Goal: Information Seeking & Learning: Compare options

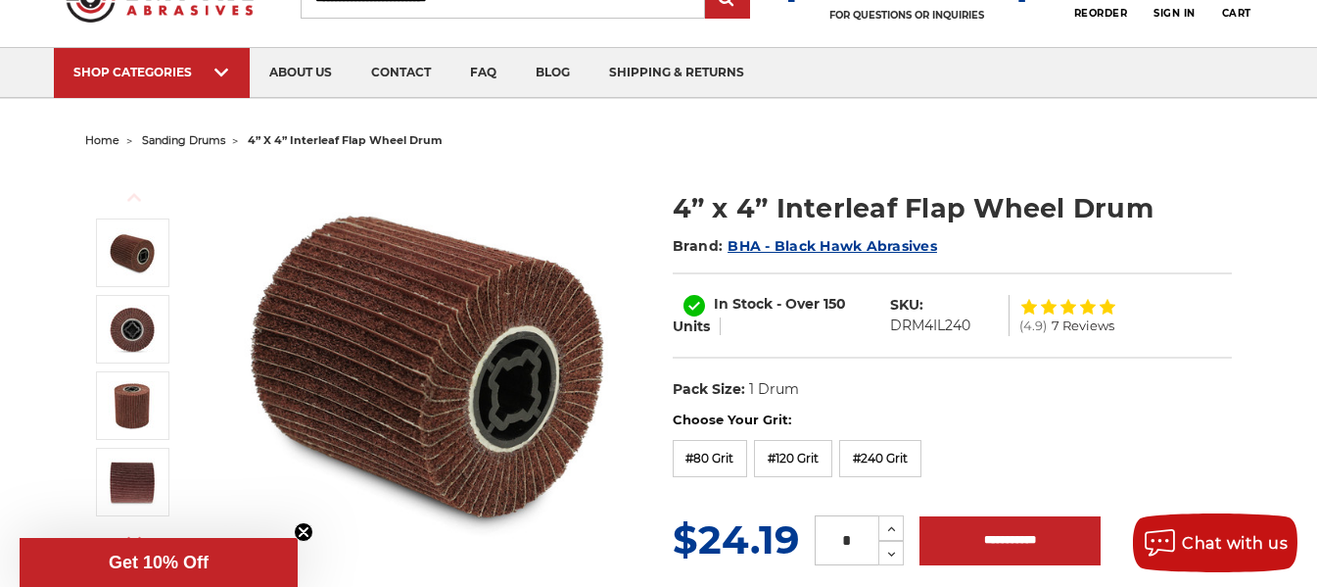
scroll to position [98, 0]
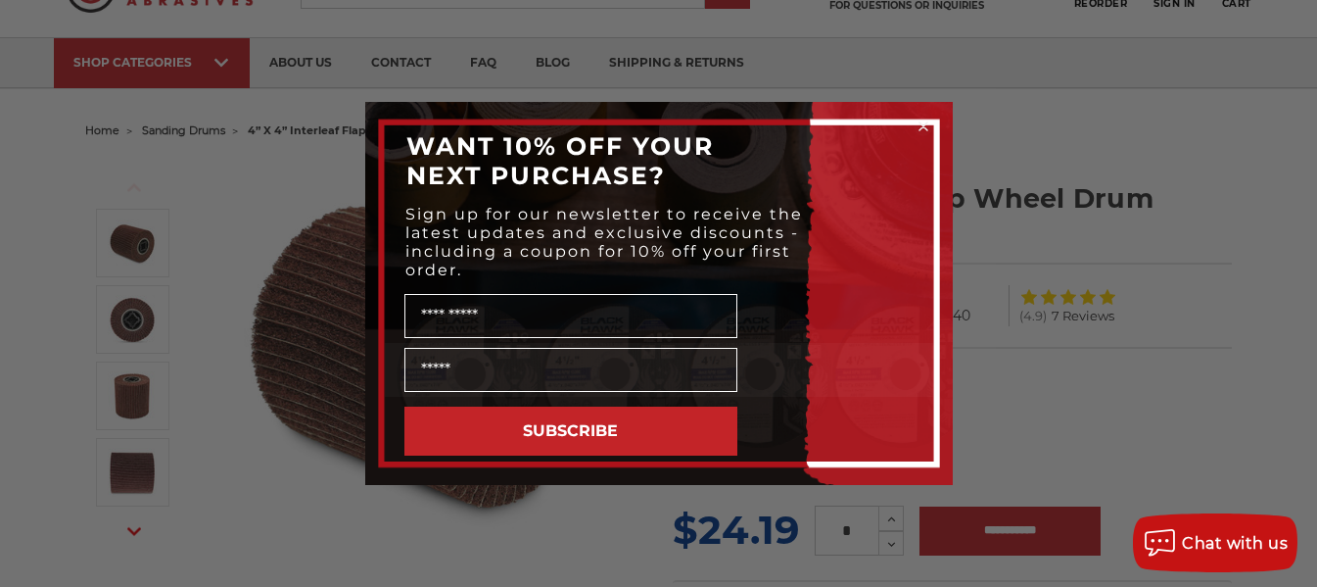
click at [1098, 358] on div "Close dialog WANT 10% OFF YOUR NEXT PURCHASE? Sign up for our newsletter to rec…" at bounding box center [658, 293] width 1317 height 587
click at [923, 126] on icon "Close dialog" at bounding box center [924, 126] width 8 height 8
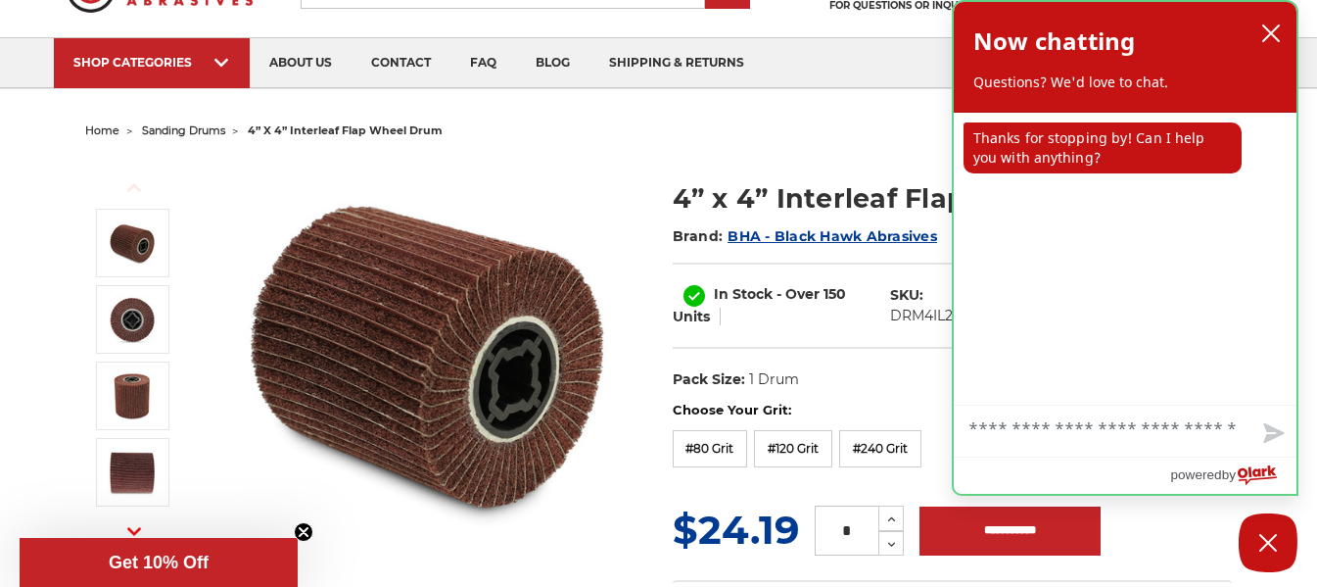
click at [1288, 21] on div "Now chatting Questions? We'd love to chat." at bounding box center [1125, 57] width 343 height 111
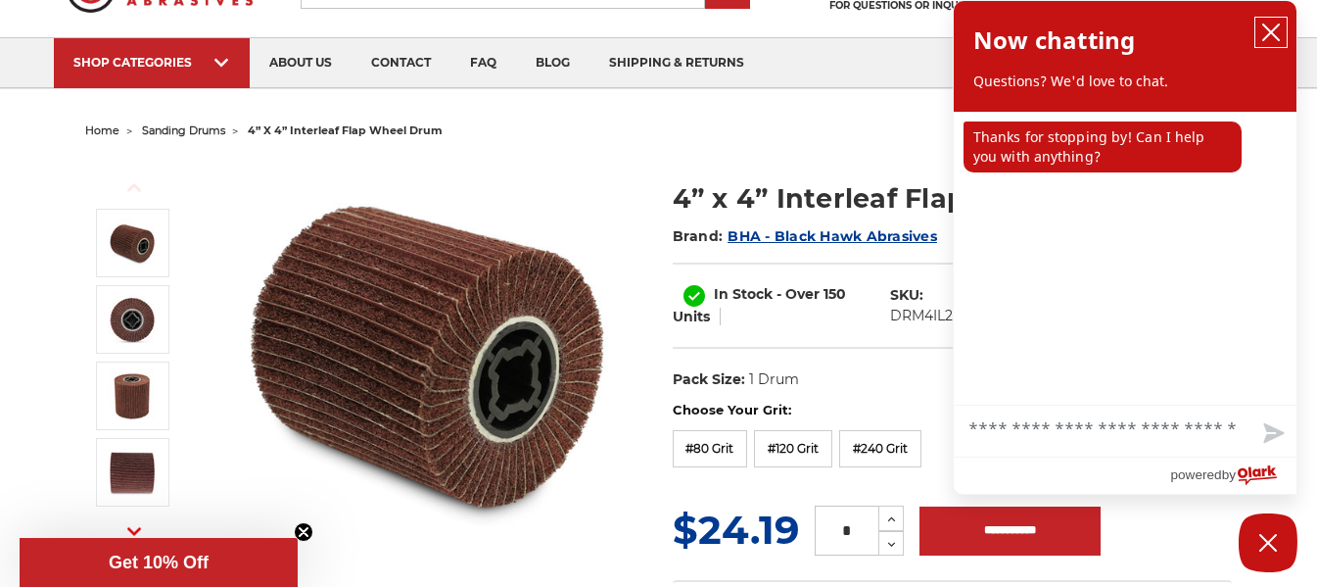
click at [1264, 33] on icon "close chatbox" at bounding box center [1271, 33] width 20 height 20
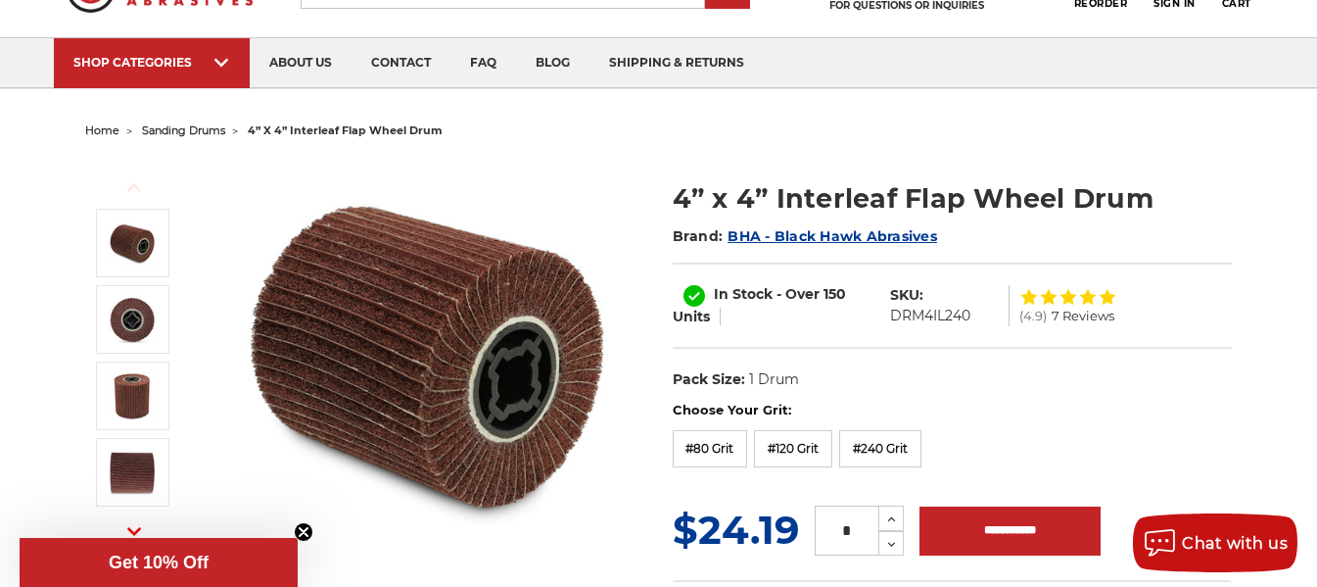
scroll to position [0, 0]
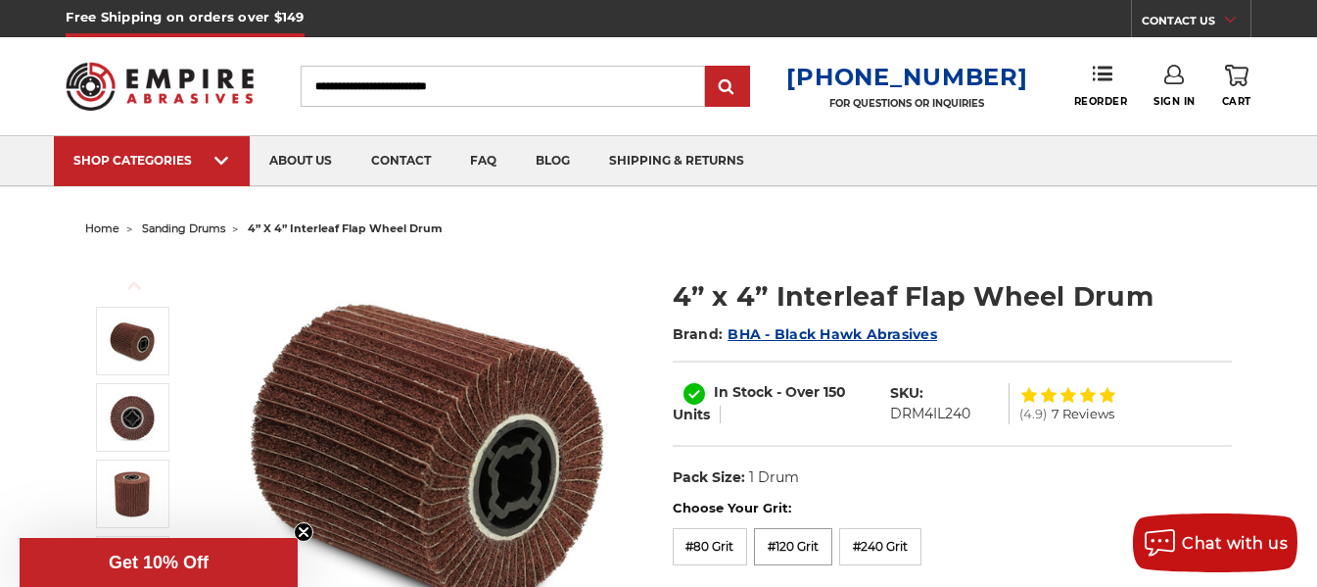
click at [790, 553] on label "#120 Grit" at bounding box center [793, 546] width 78 height 37
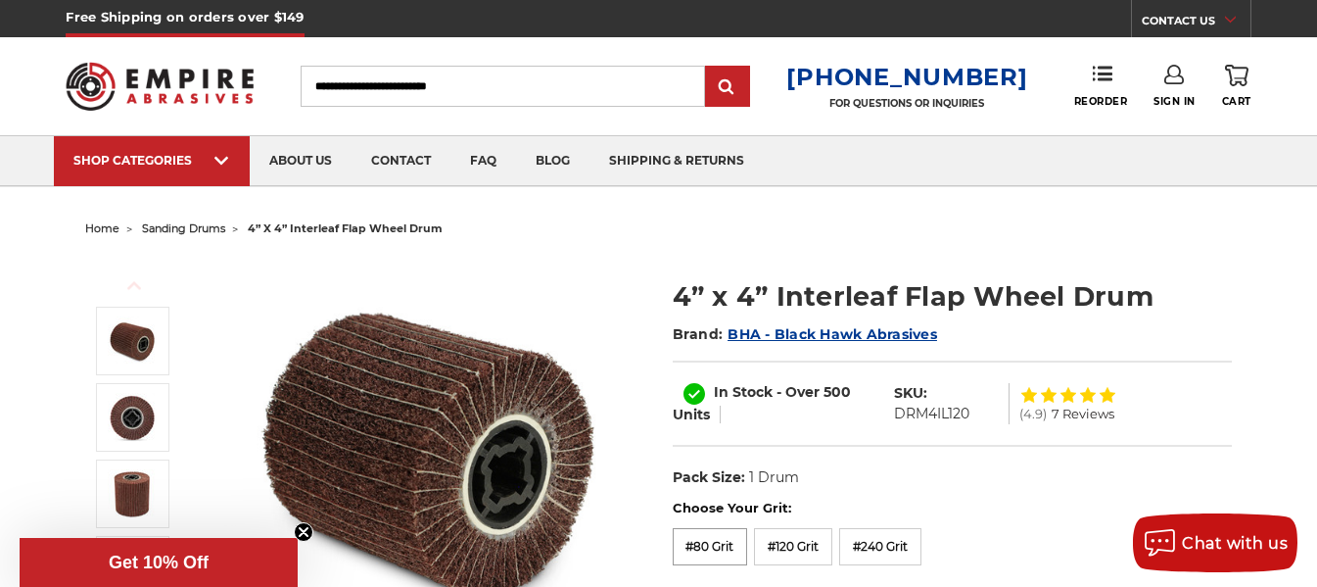
click at [713, 543] on label "#80 Grit" at bounding box center [710, 546] width 75 height 37
